Goal: Complete application form

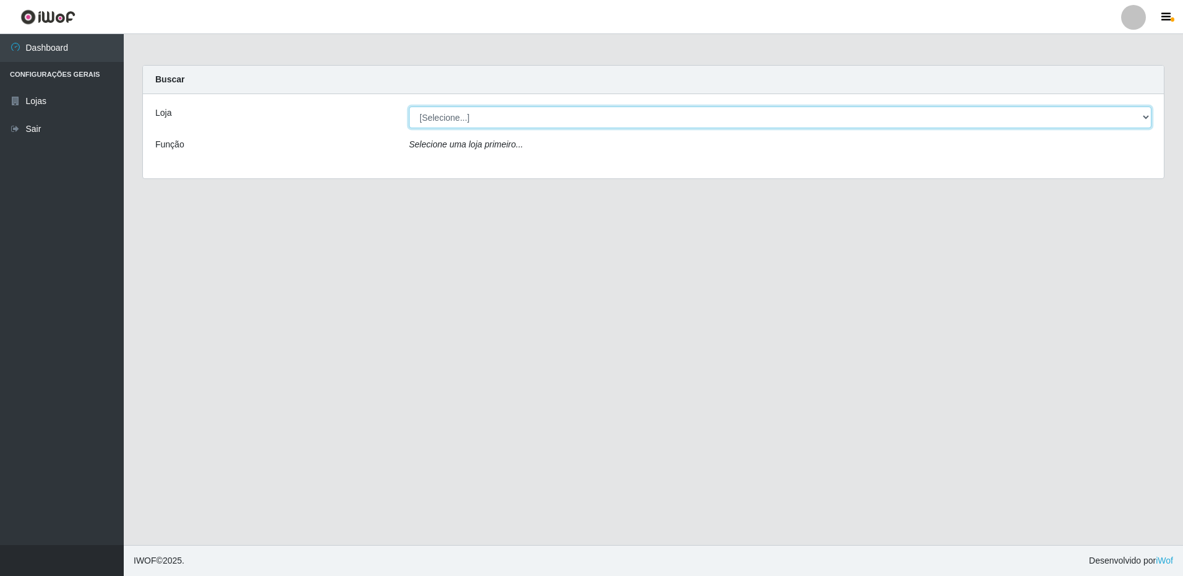
click at [455, 126] on select "[Selecione...] Extrabom - Loja 16 [GEOGRAPHIC_DATA]" at bounding box center [780, 117] width 743 height 22
select select "450"
click at [409, 106] on select "[Selecione...] Extrabom - Loja 16 [GEOGRAPHIC_DATA]" at bounding box center [780, 117] width 743 height 22
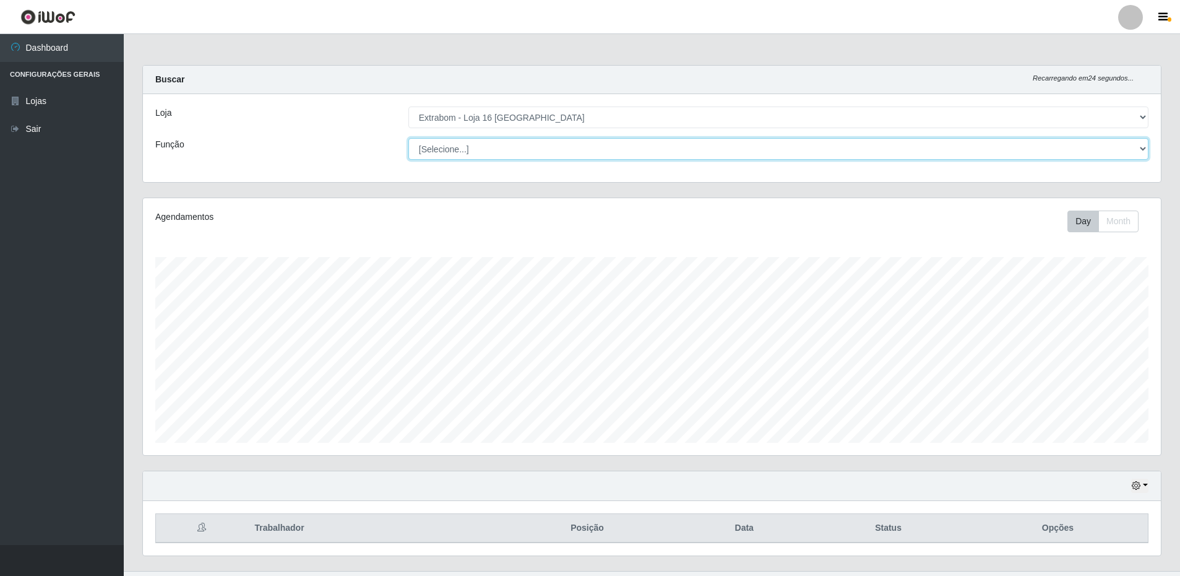
click at [1145, 151] on select "[Selecione...] Repositor Repositor + Repositor ++" at bounding box center [779, 149] width 740 height 22
click at [409, 138] on select "[Selecione...] Repositor Repositor + Repositor ++" at bounding box center [779, 149] width 740 height 22
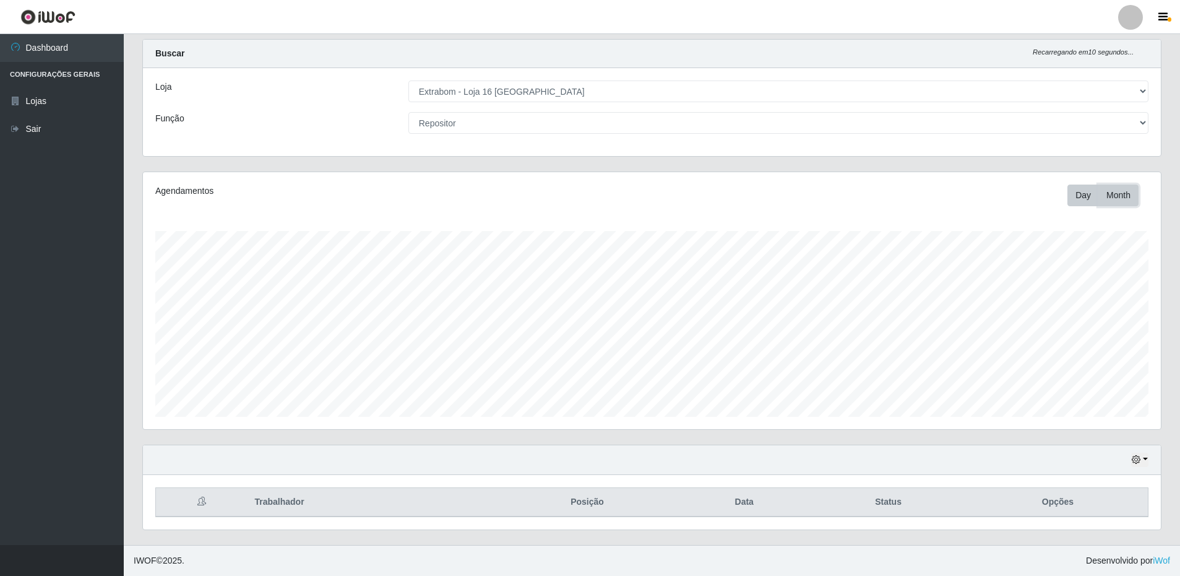
click at [1122, 197] on button "Month" at bounding box center [1119, 195] width 40 height 22
click at [1086, 192] on button "Day" at bounding box center [1084, 195] width 32 height 22
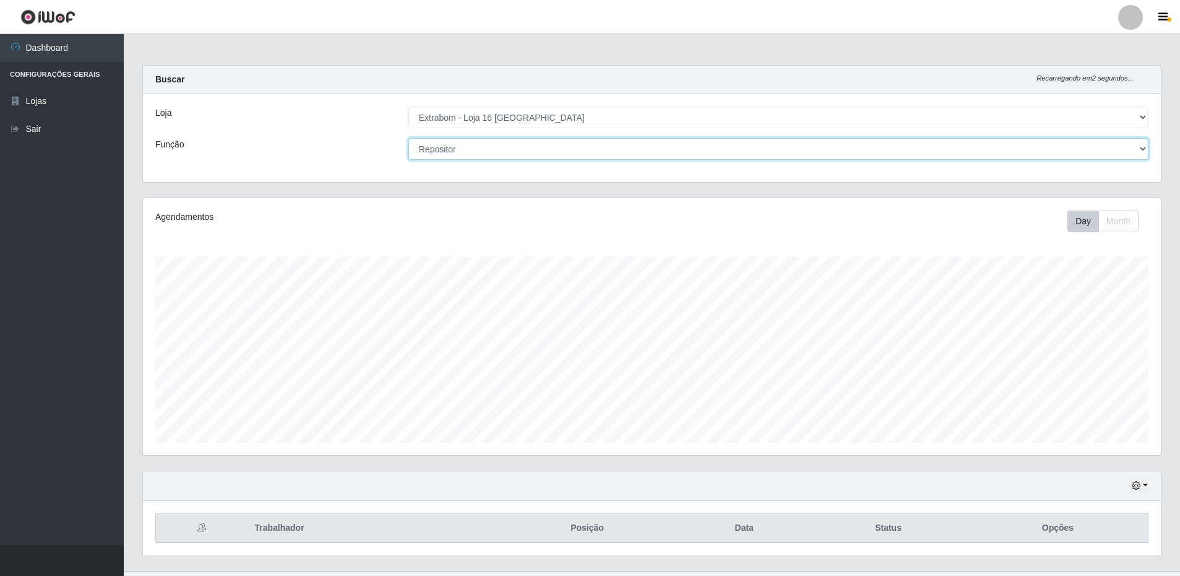
click at [462, 150] on select "[Selecione...] Repositor Repositor + Repositor ++" at bounding box center [779, 149] width 740 height 22
click at [409, 138] on select "[Selecione...] Repositor Repositor + Repositor ++" at bounding box center [779, 149] width 740 height 22
drag, startPoint x: 442, startPoint y: 148, endPoint x: 448, endPoint y: 154, distance: 8.3
click at [442, 148] on select "[Selecione...] Repositor Repositor + Repositor ++" at bounding box center [779, 149] width 740 height 22
click at [409, 138] on select "[Selecione...] Repositor Repositor + Repositor ++" at bounding box center [779, 149] width 740 height 22
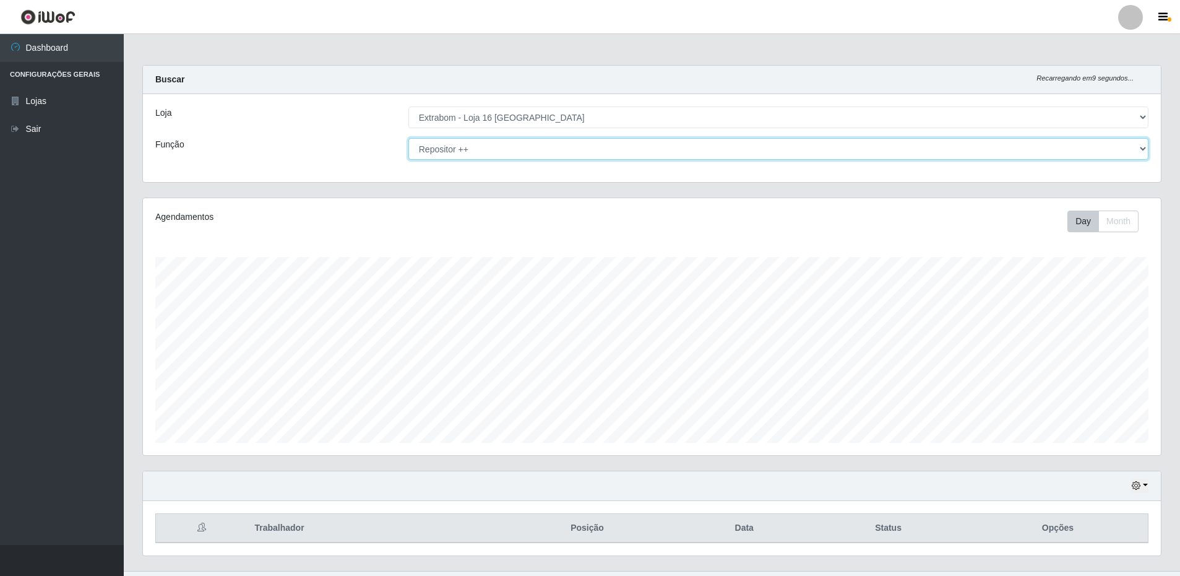
click at [1143, 149] on select "[Selecione...] Repositor Repositor + Repositor ++" at bounding box center [779, 149] width 740 height 22
select select "24"
click at [409, 138] on select "[Selecione...] Repositor Repositor + Repositor ++" at bounding box center [779, 149] width 740 height 22
